Goal: Find specific page/section

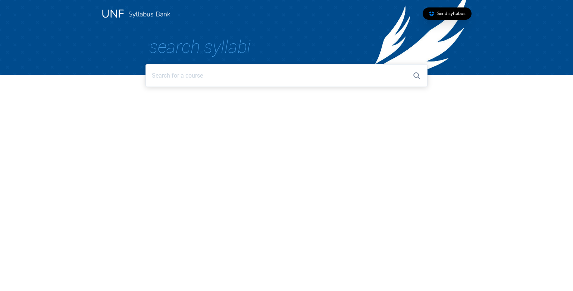
click at [165, 81] on input at bounding box center [287, 75] width 282 height 23
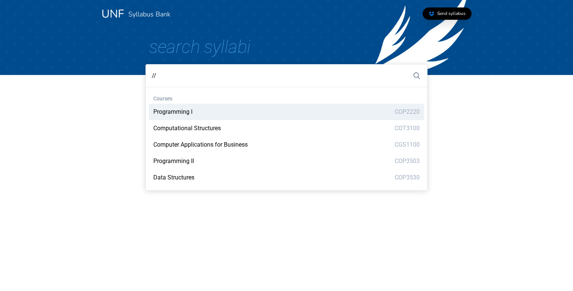
type input "/"
type input "SYO"
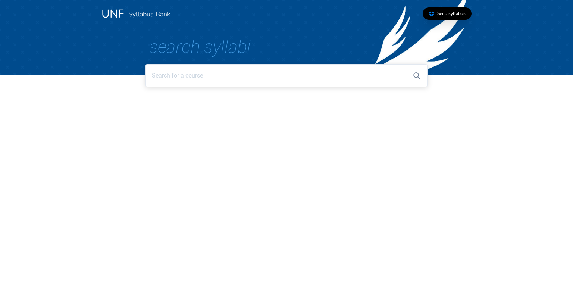
click at [217, 76] on input at bounding box center [287, 75] width 282 height 23
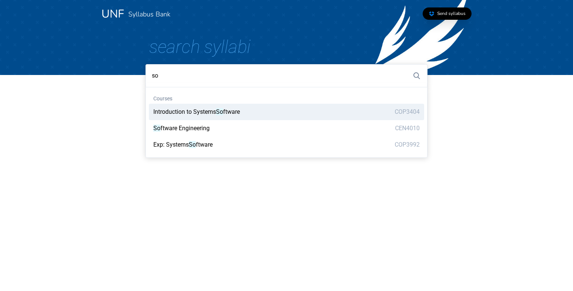
type input "s"
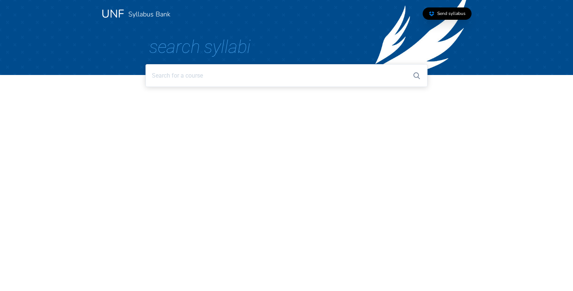
click at [226, 78] on input at bounding box center [287, 75] width 282 height 23
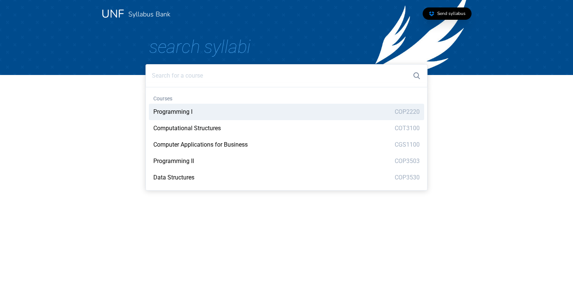
click at [497, 45] on div "UNF Syllabus Bank Send syllabus Search Syllabi Courses Programming I COP2220 Co…" at bounding box center [287, 37] width 478 height 75
